Goal: Task Accomplishment & Management: Use online tool/utility

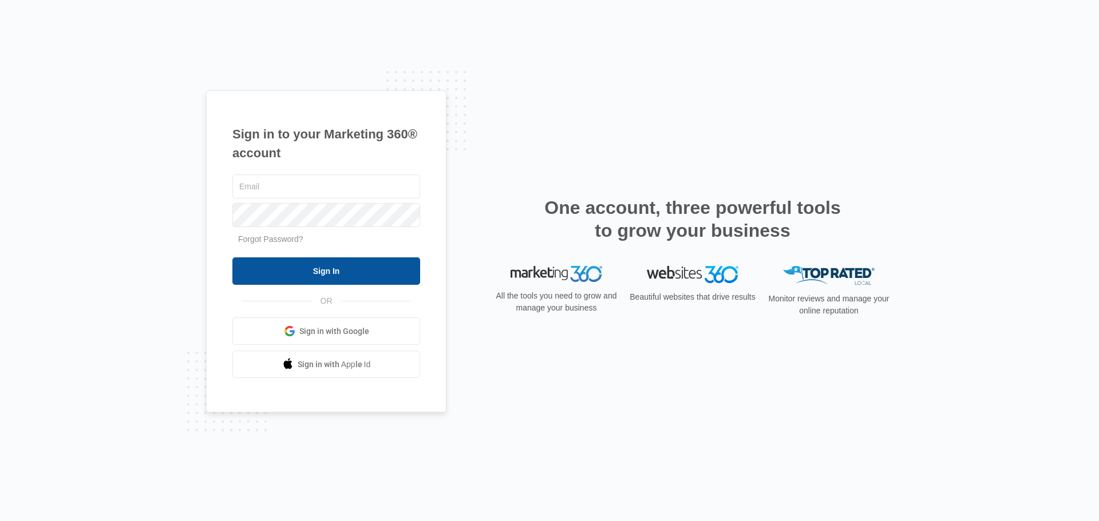
type input "[EMAIL_ADDRESS][DOMAIN_NAME]"
click at [341, 272] on input "Sign In" at bounding box center [326, 271] width 188 height 27
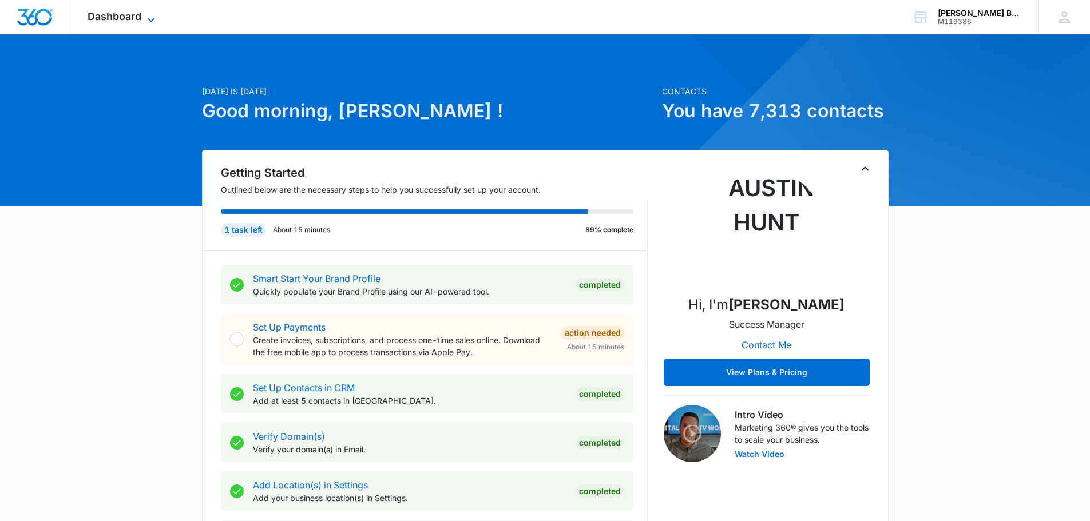
click at [118, 12] on span "Dashboard" at bounding box center [115, 16] width 54 height 12
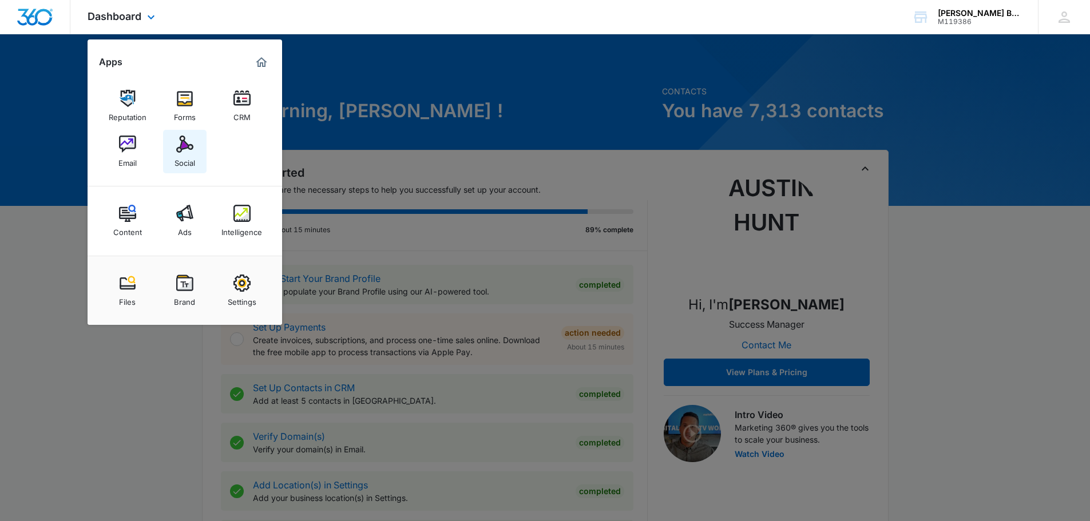
click at [173, 149] on link "Social" at bounding box center [185, 152] width 44 height 44
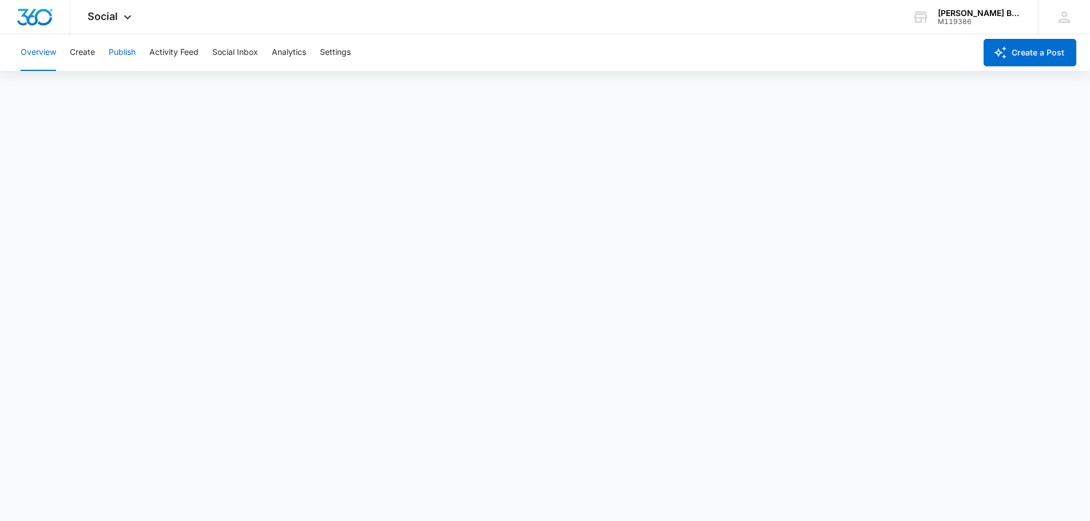
click at [129, 58] on button "Publish" at bounding box center [122, 52] width 27 height 37
click at [88, 48] on button "Create" at bounding box center [82, 52] width 25 height 37
click at [76, 88] on button "Content Library" at bounding box center [50, 88] width 58 height 32
